Goal: Task Accomplishment & Management: Understand process/instructions

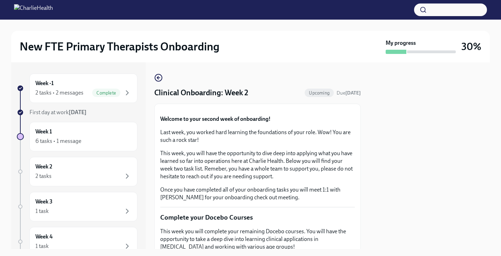
scroll to position [227, 0]
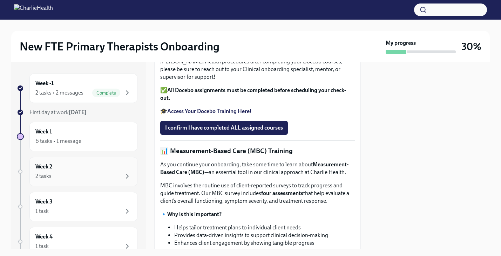
click at [81, 165] on div "Week 2 2 tasks" at bounding box center [83, 172] width 96 height 18
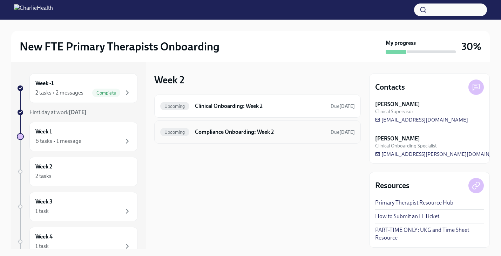
click at [294, 137] on div "Upcoming Compliance Onboarding: Week 2 Due [DATE]" at bounding box center [257, 131] width 194 height 11
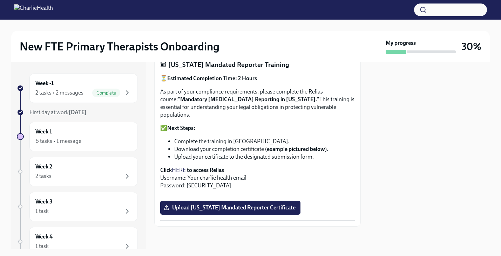
scroll to position [504, 0]
click at [74, 94] on div "2 tasks • 2 messages" at bounding box center [59, 93] width 48 height 8
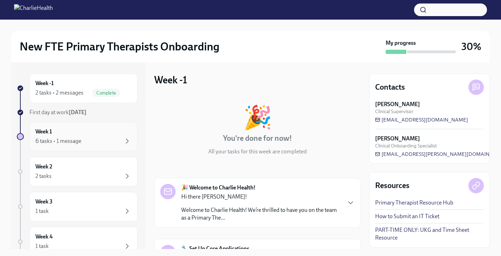
click at [87, 133] on div "Week 1 6 tasks • 1 message" at bounding box center [83, 137] width 96 height 18
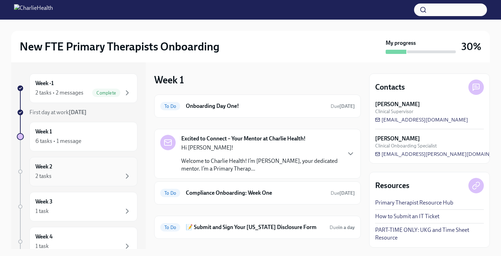
click at [83, 182] on div "Week 2 2 tasks" at bounding box center [83, 171] width 108 height 29
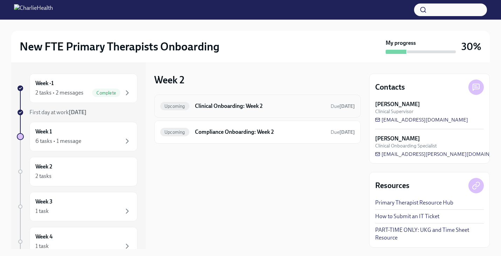
click at [244, 109] on h6 "Clinical Onboarding: Week 2" at bounding box center [260, 106] width 130 height 8
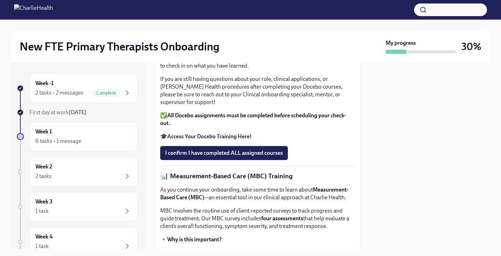
scroll to position [211, 0]
